Goal: Task Accomplishment & Management: Manage account settings

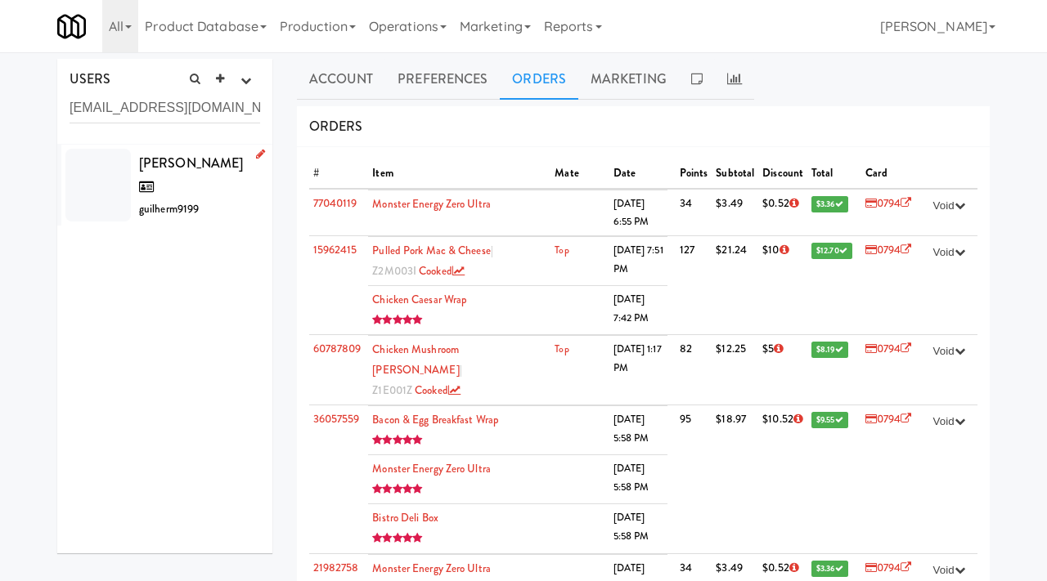
click at [222, 189] on div "Guilherme Moraes guilherm9199" at bounding box center [199, 185] width 121 height 69
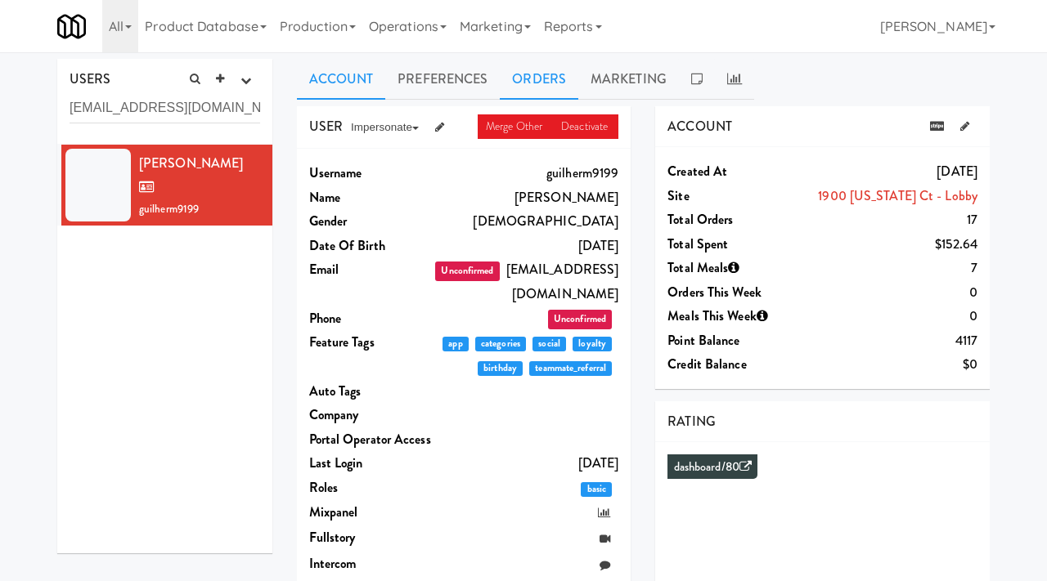
click at [539, 79] on link "Orders" at bounding box center [539, 79] width 79 height 41
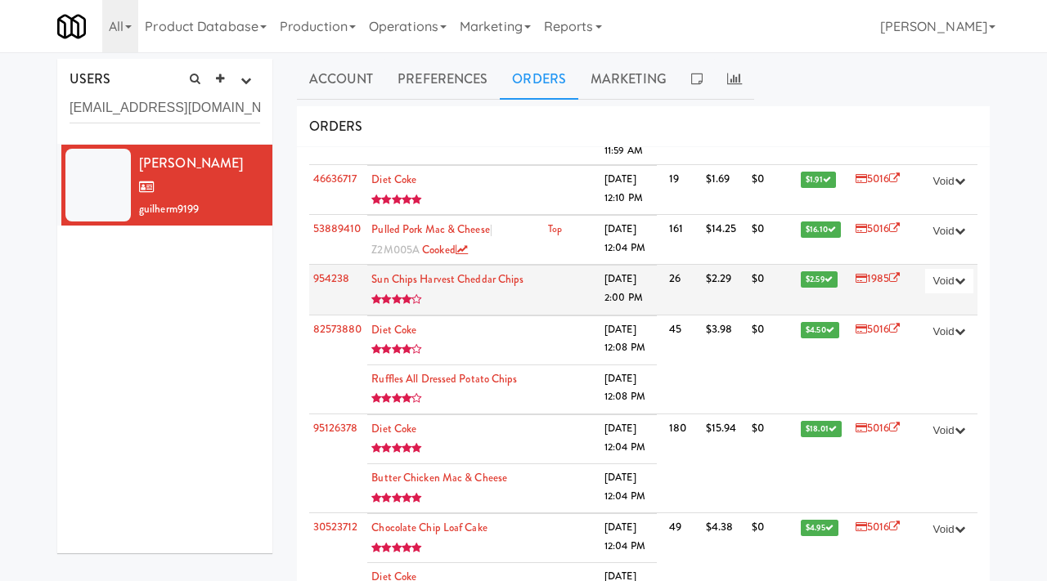
scroll to position [72, 0]
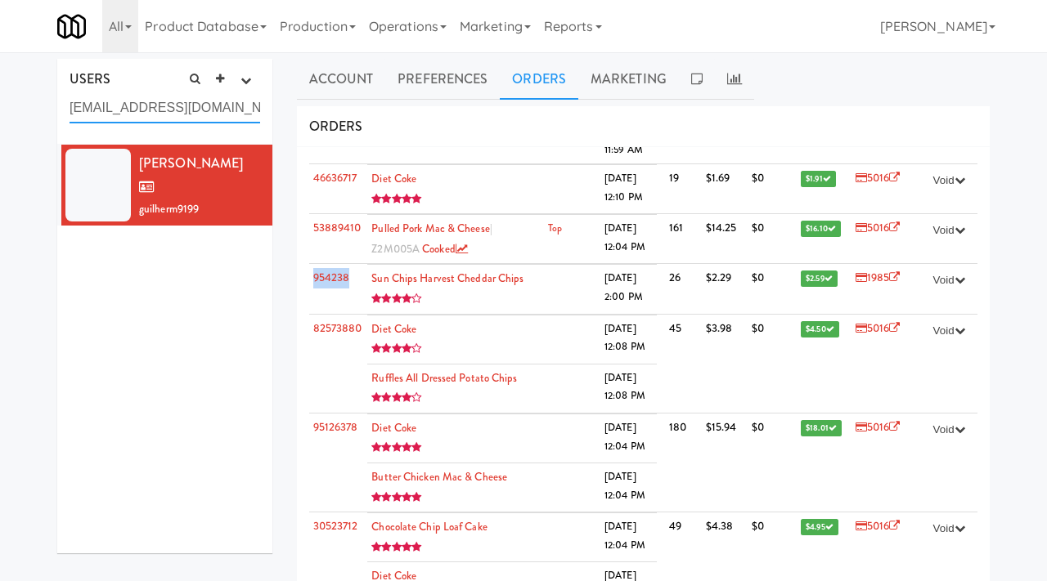
click at [160, 119] on input "gui_moraes@live.com" at bounding box center [165, 108] width 191 height 30
paste input "cascade_durable761@emaild.me"
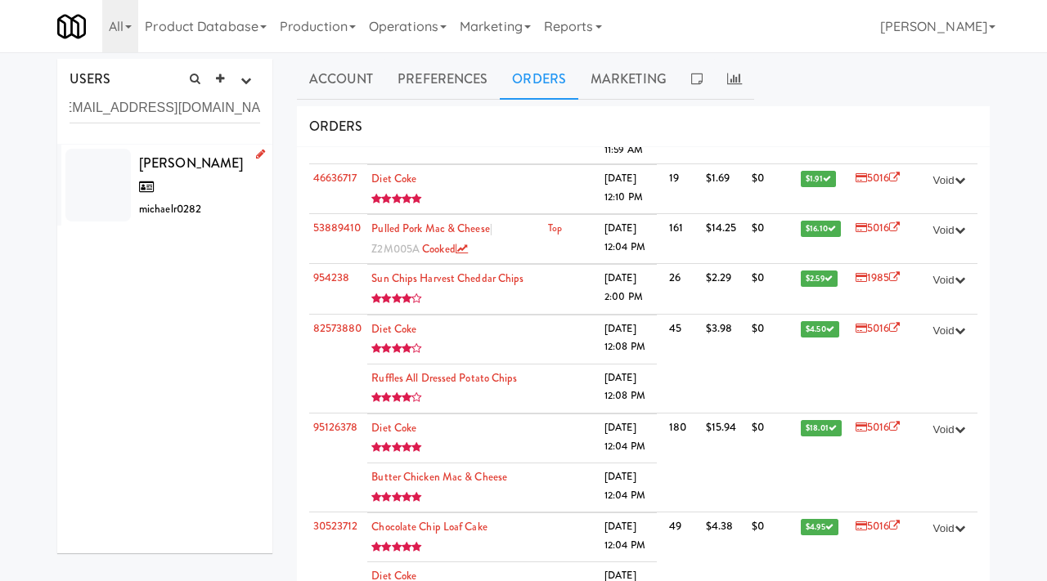
click at [224, 179] on div "Michael Richmond michaelr0282" at bounding box center [199, 185] width 121 height 69
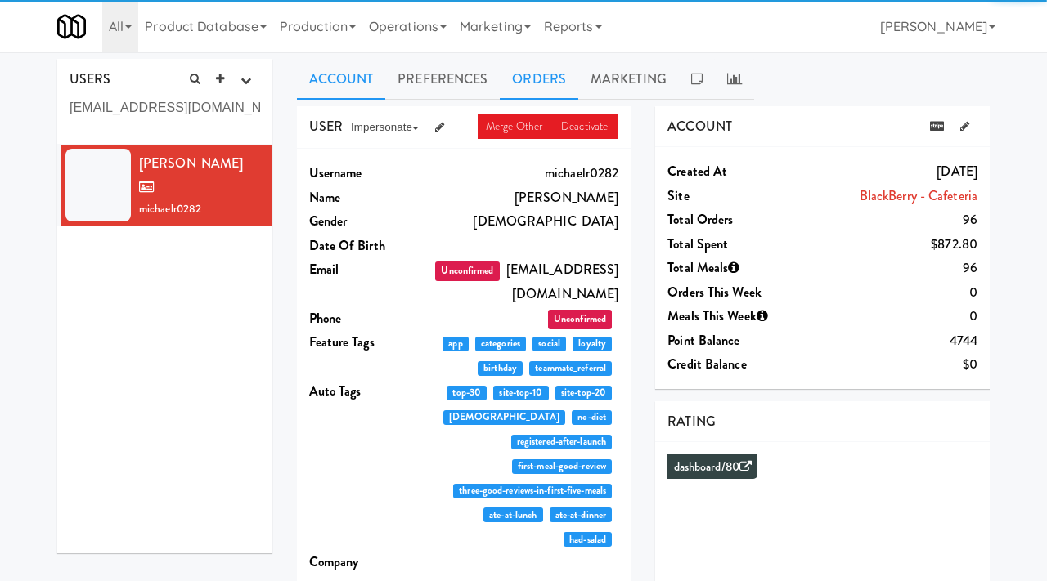
click at [547, 70] on link "Orders" at bounding box center [539, 79] width 79 height 41
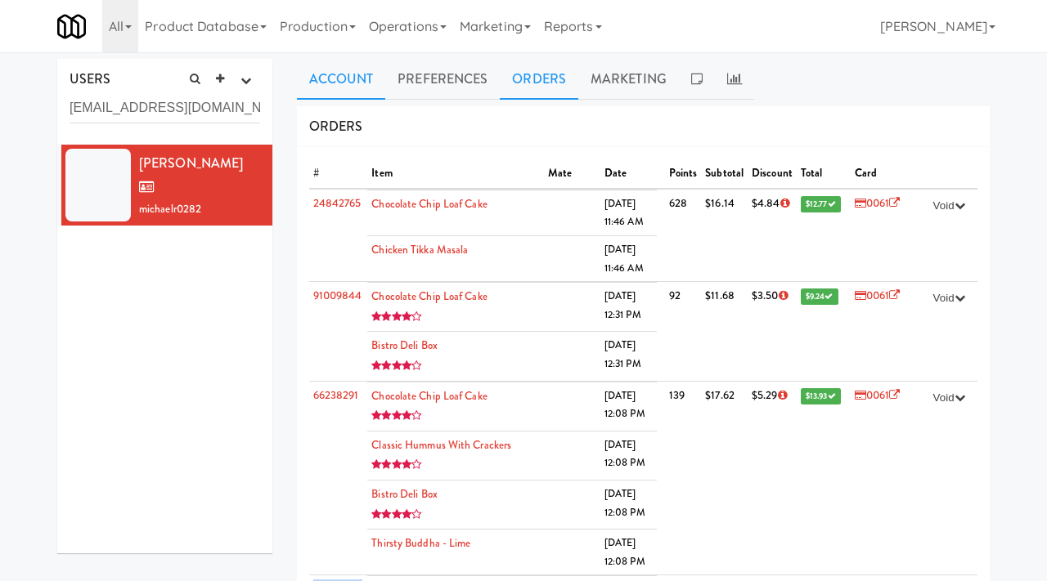
click at [343, 83] on link "Account" at bounding box center [341, 79] width 89 height 41
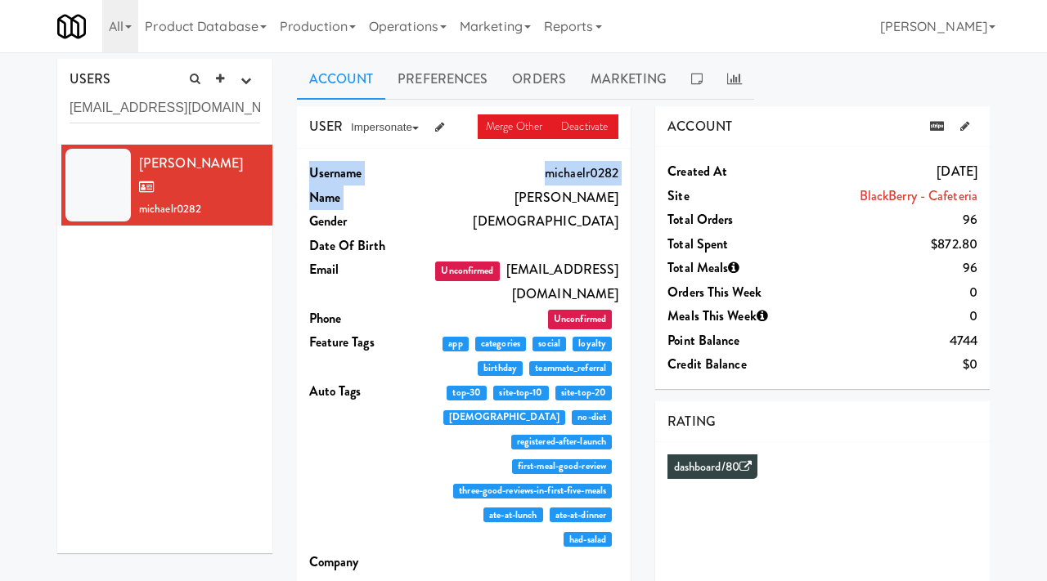
drag, startPoint x: 621, startPoint y: 199, endPoint x: 505, endPoint y: 202, distance: 115.4
click at [505, 202] on div "Username michaelr0282 Name Michael Richmond Gender Male Date Of Birth Email Unc…" at bounding box center [464, 456] width 334 height 614
click at [577, 173] on dd "michaelr0282" at bounding box center [526, 173] width 186 height 25
drag, startPoint x: 519, startPoint y: 195, endPoint x: 617, endPoint y: 202, distance: 98.4
click at [617, 202] on dd "Michael Richmond" at bounding box center [526, 198] width 186 height 25
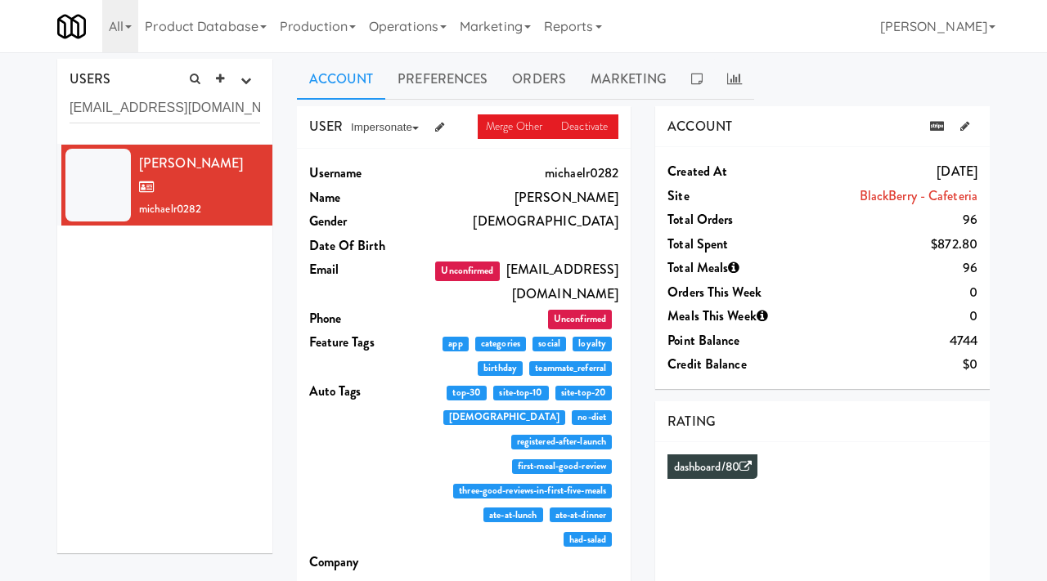
copy dd "Michael Richmond"
click at [175, 99] on input "cascade_durable761@emaild.me" at bounding box center [165, 108] width 191 height 30
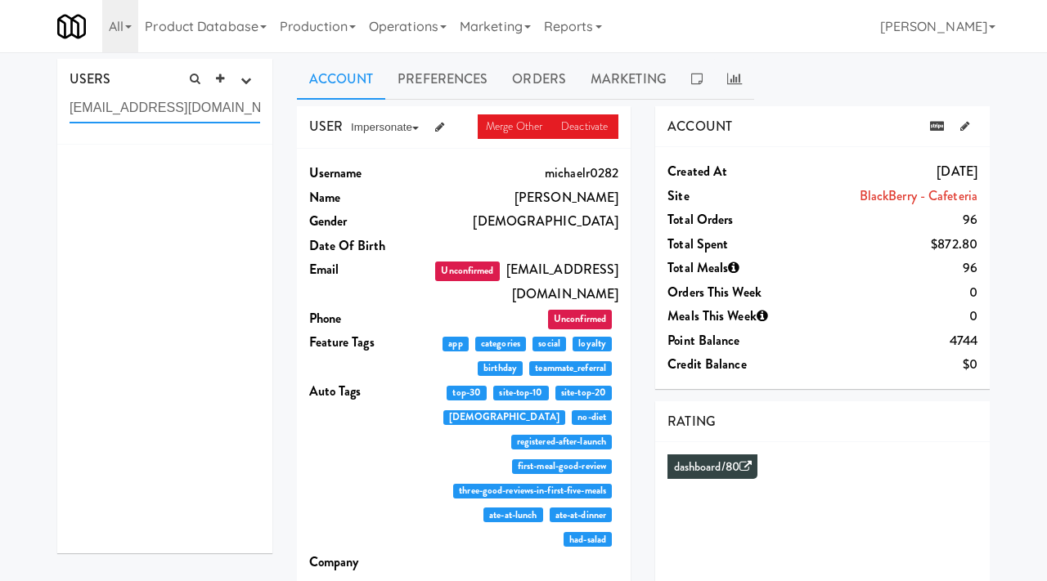
paste input "Elena.Weber-Kraljevska@definity.com"
type input "Elena.Weber-Kraljevska@definity.com"
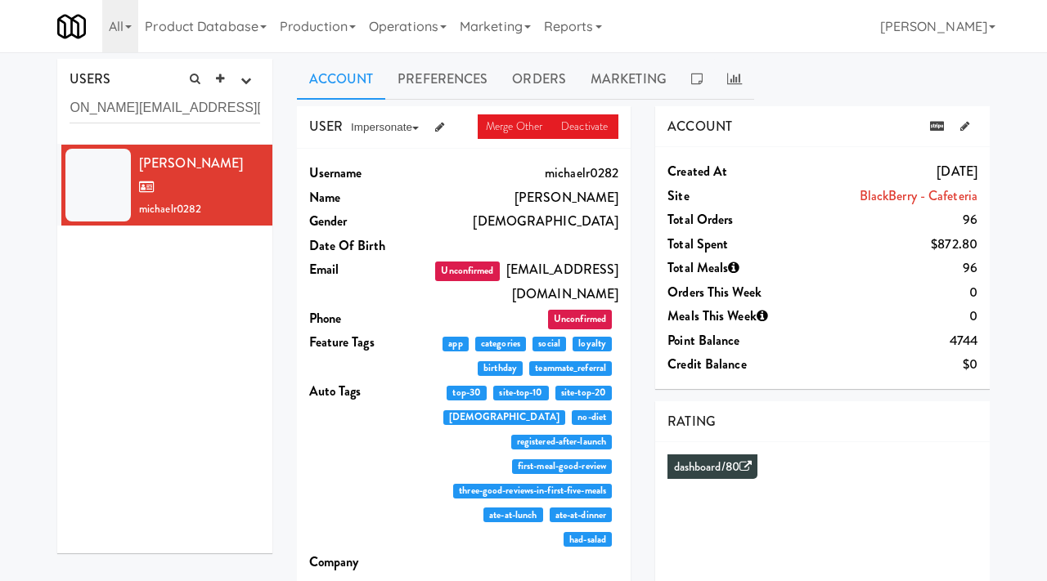
scroll to position [0, 0]
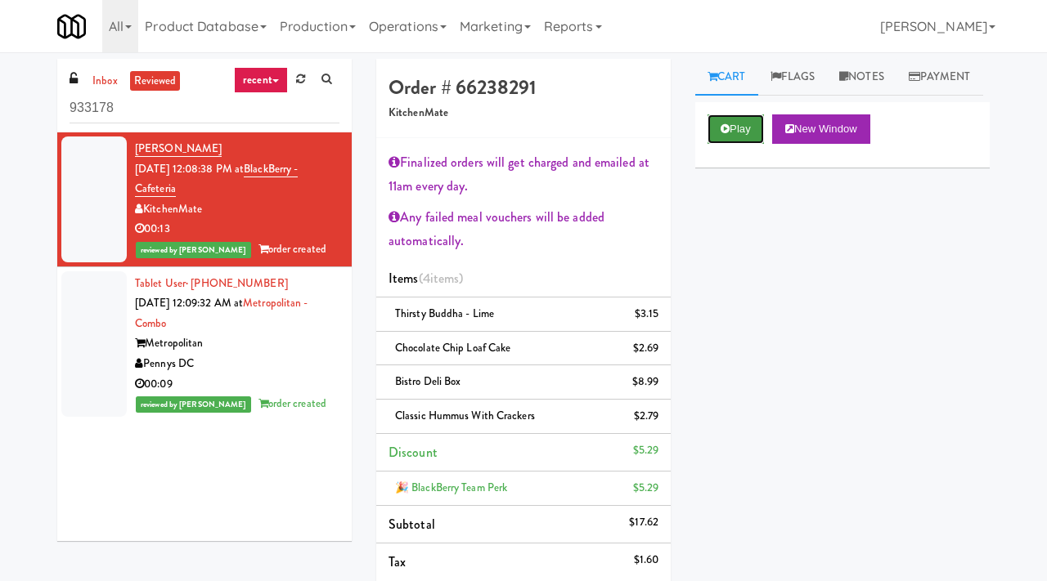
click at [723, 134] on icon at bounding box center [725, 128] width 9 height 11
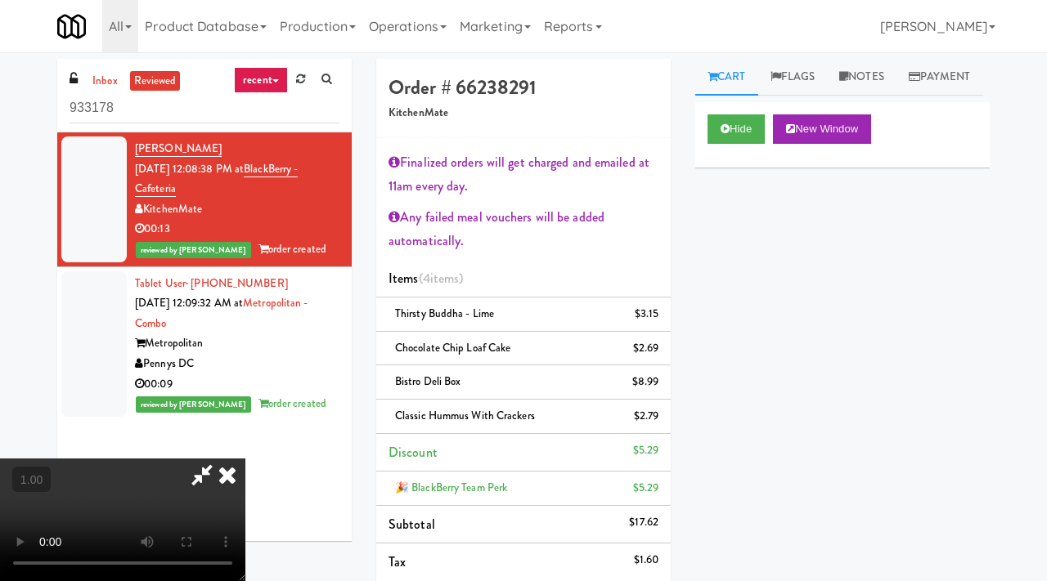
click at [245, 459] on video at bounding box center [122, 520] width 245 height 123
click at [245, 459] on icon at bounding box center [227, 475] width 36 height 33
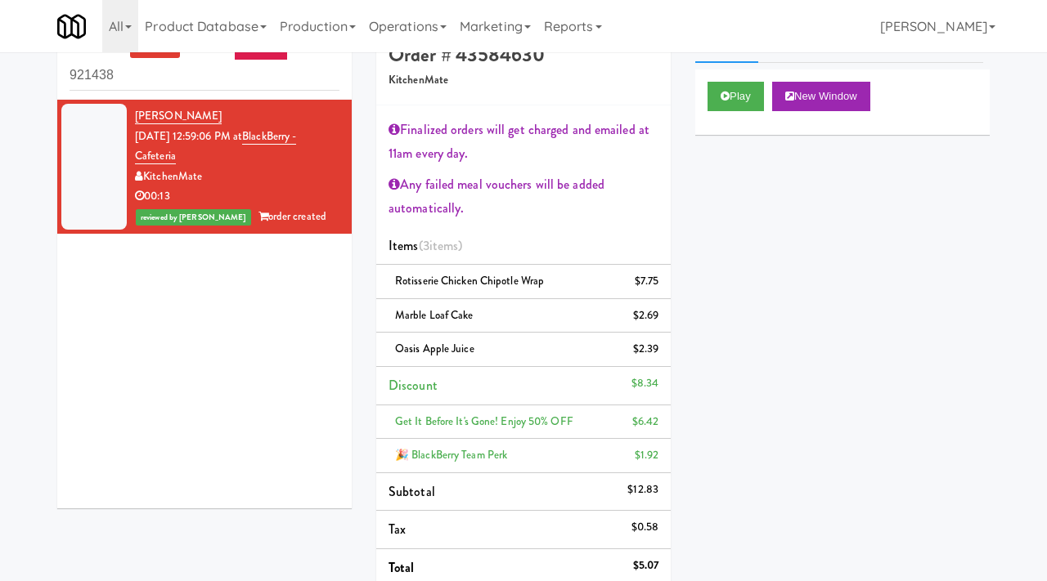
scroll to position [42, 0]
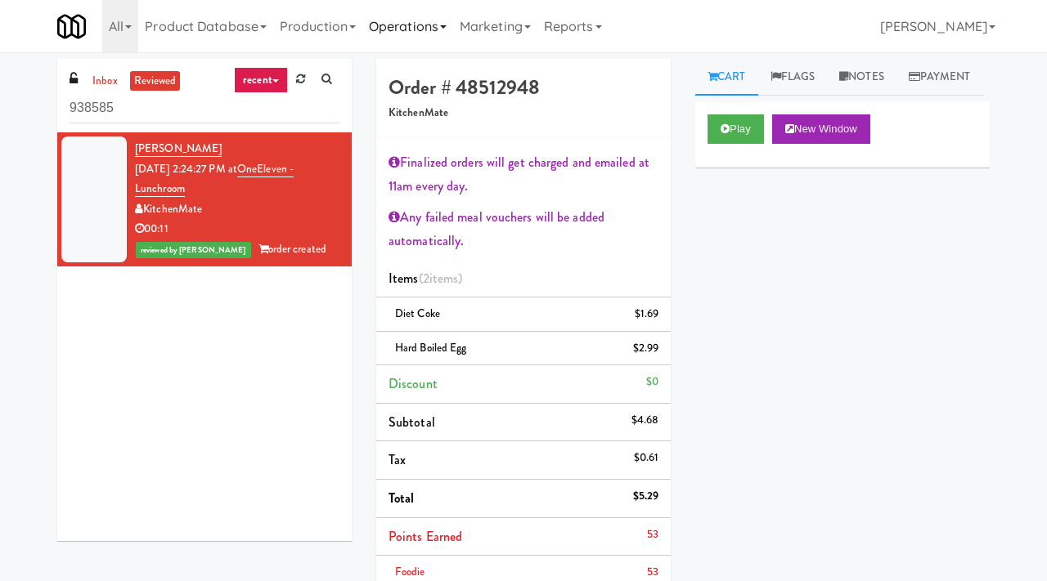
click at [451, 16] on link "Operations" at bounding box center [407, 26] width 91 height 52
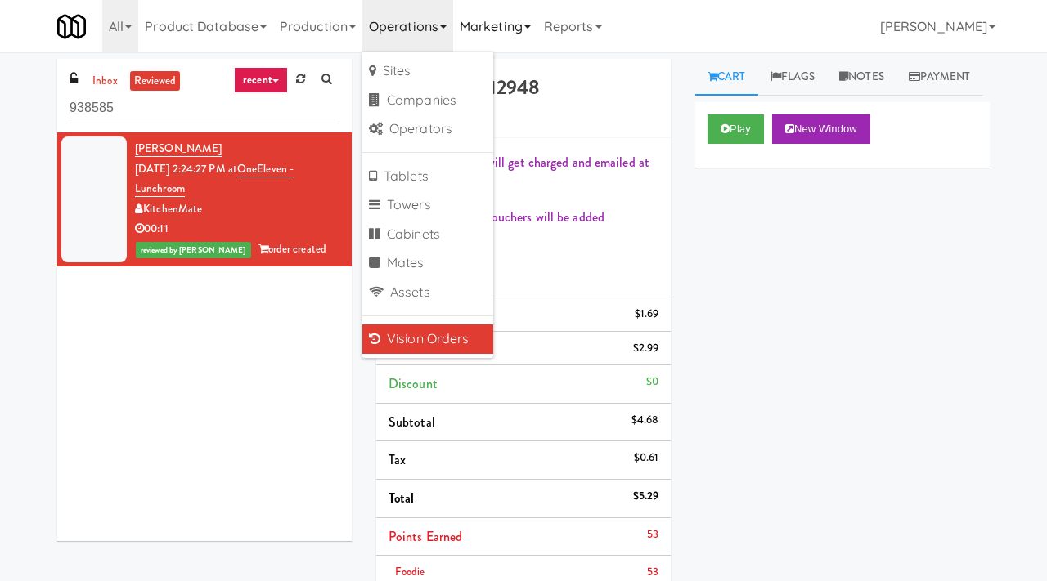
click at [505, 37] on link "Marketing" at bounding box center [495, 26] width 84 height 52
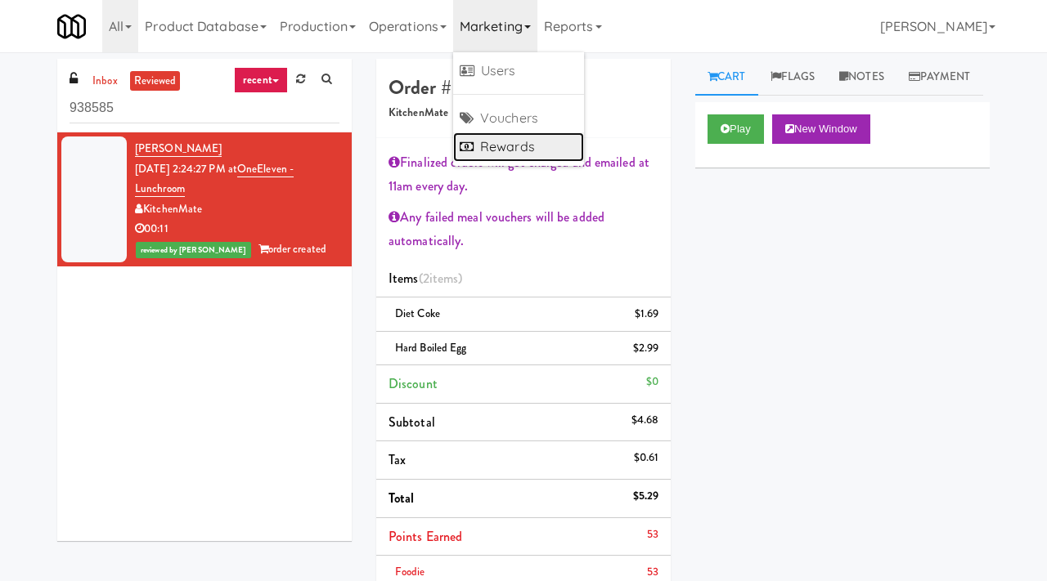
click at [498, 142] on link "Rewards" at bounding box center [518, 146] width 131 height 29
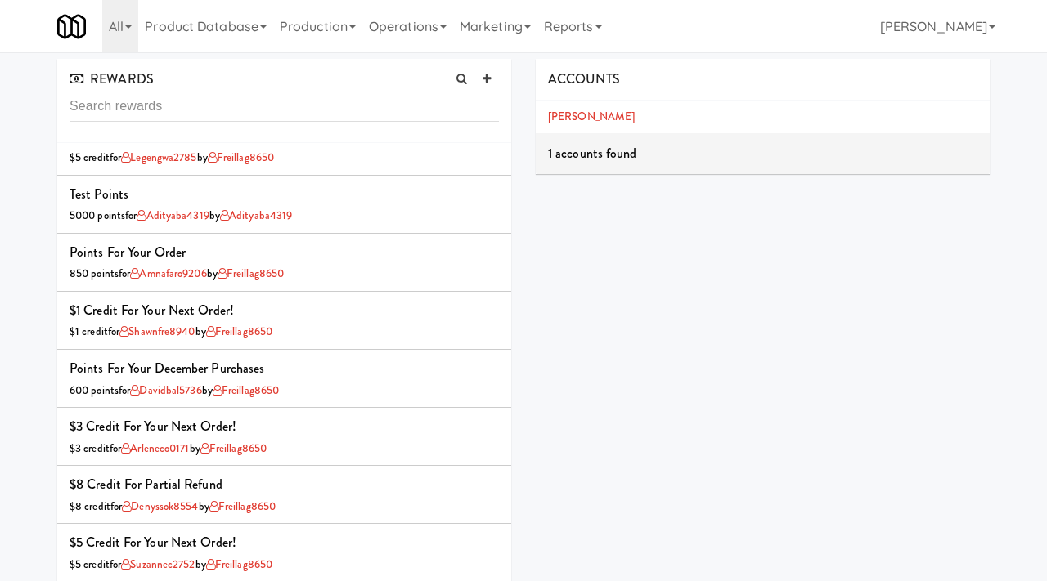
scroll to position [282, 0]
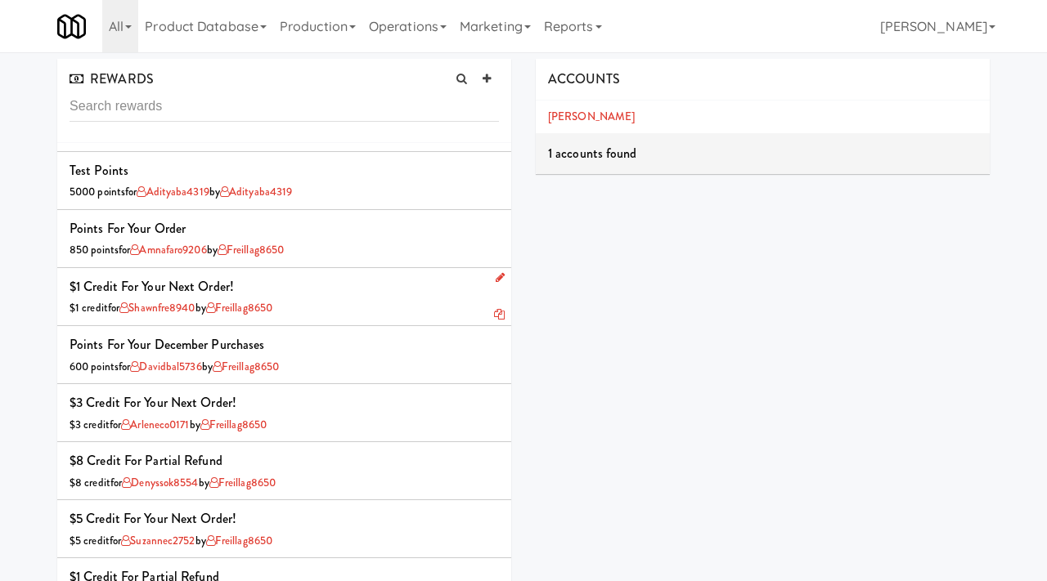
click at [497, 314] on icon at bounding box center [499, 314] width 11 height 11
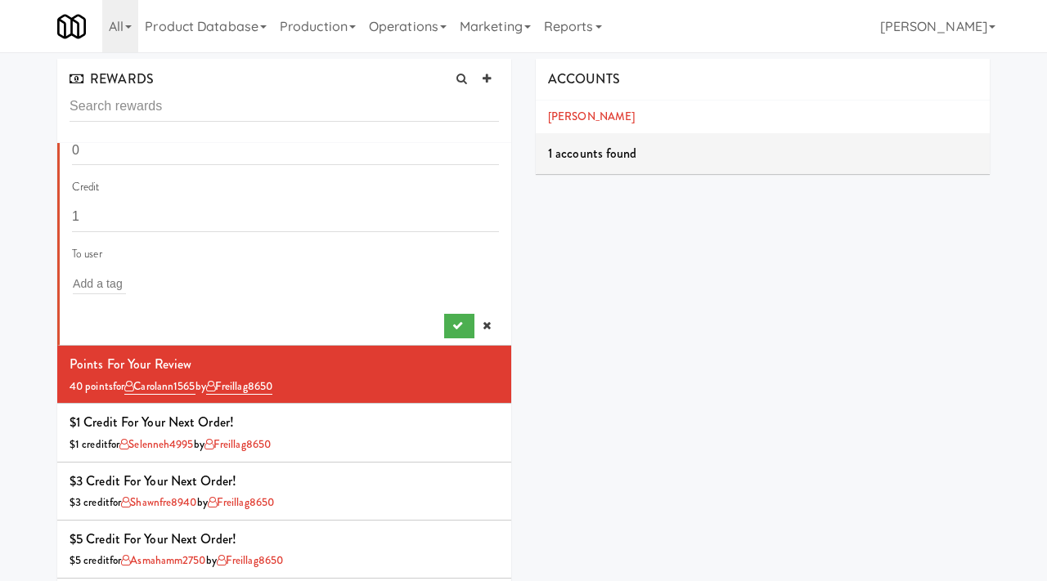
scroll to position [0, 0]
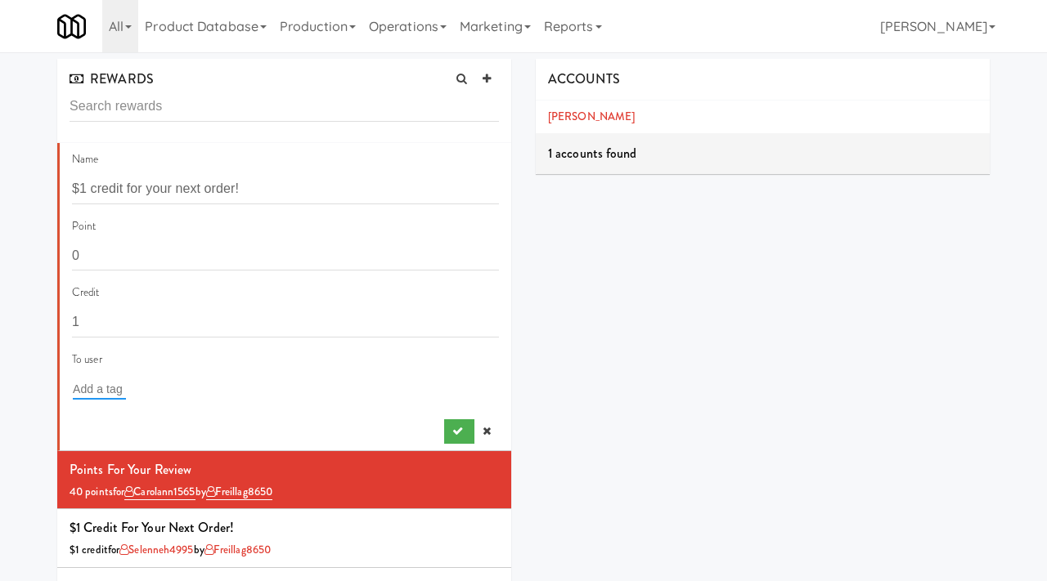
click at [106, 388] on input "text" at bounding box center [99, 389] width 53 height 21
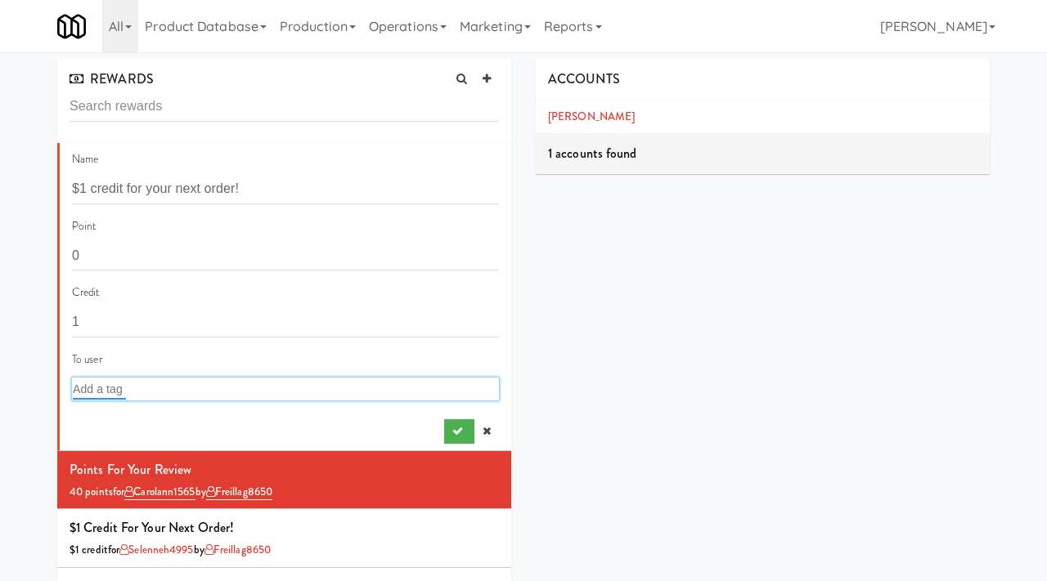
paste input "Michael Richmond"
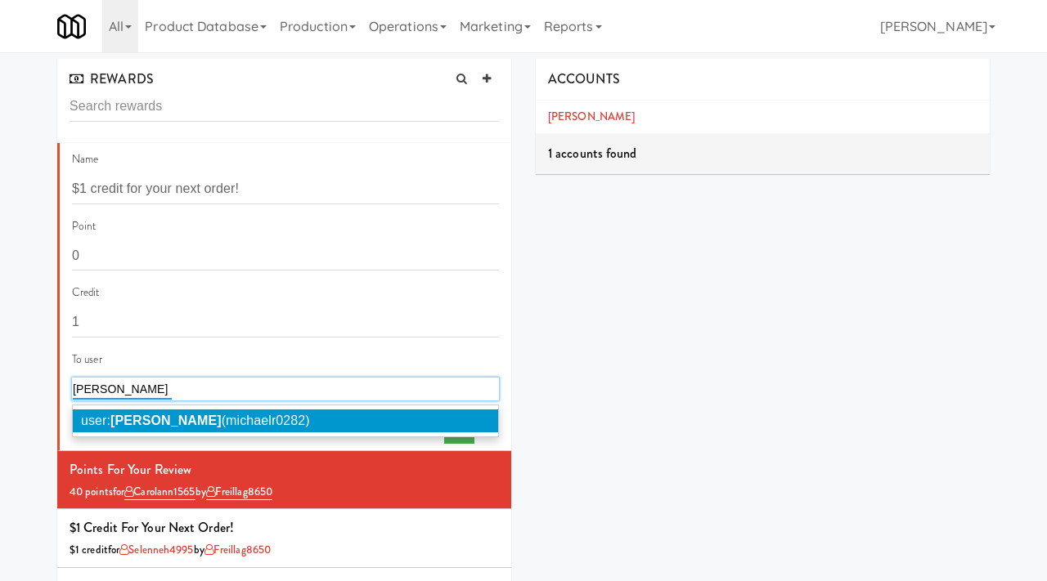
type input "Michael Richmond"
click at [206, 415] on em "Michael Richmond" at bounding box center [165, 421] width 111 height 14
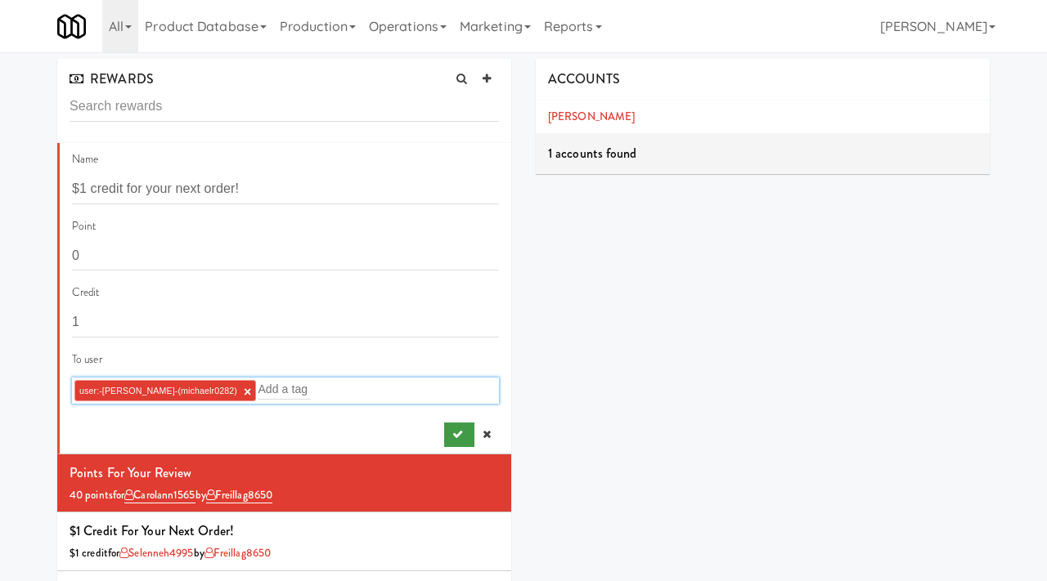
click at [453, 438] on icon "submit" at bounding box center [457, 434] width 11 height 11
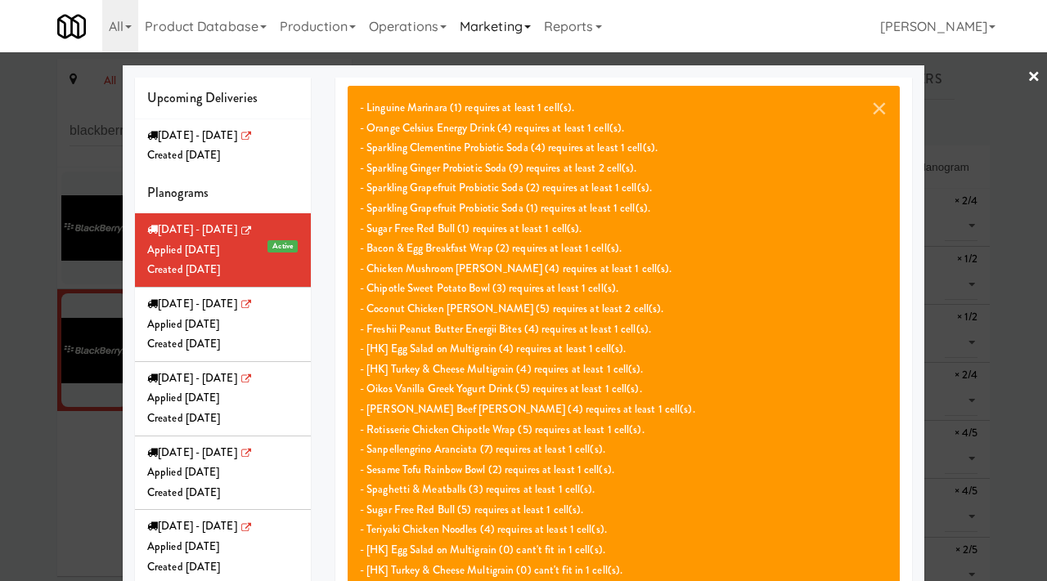
scroll to position [396, 0]
